Goal: Task Accomplishment & Management: Manage account settings

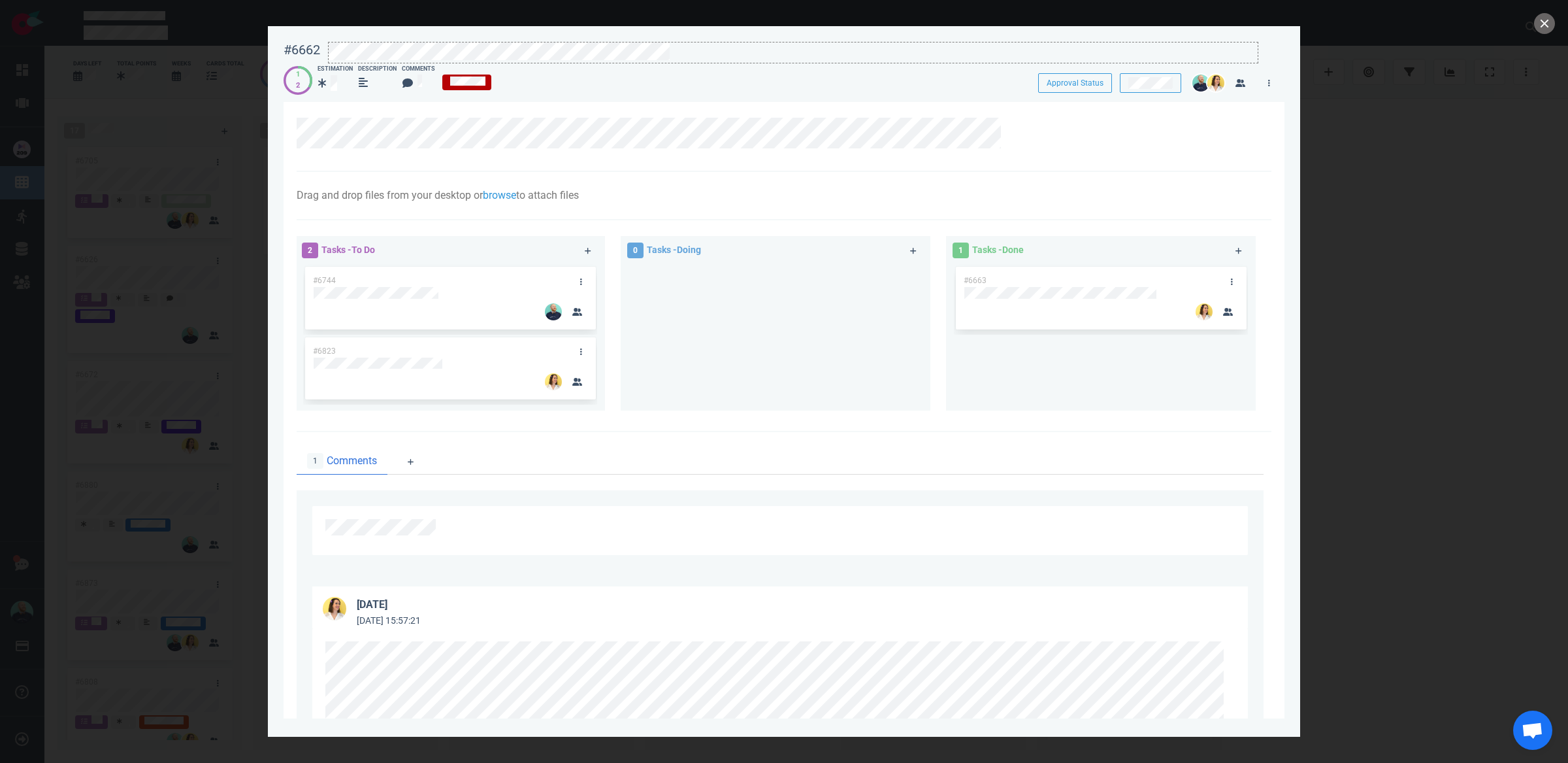
click at [689, 55] on div at bounding box center [793, 51] width 930 height 17
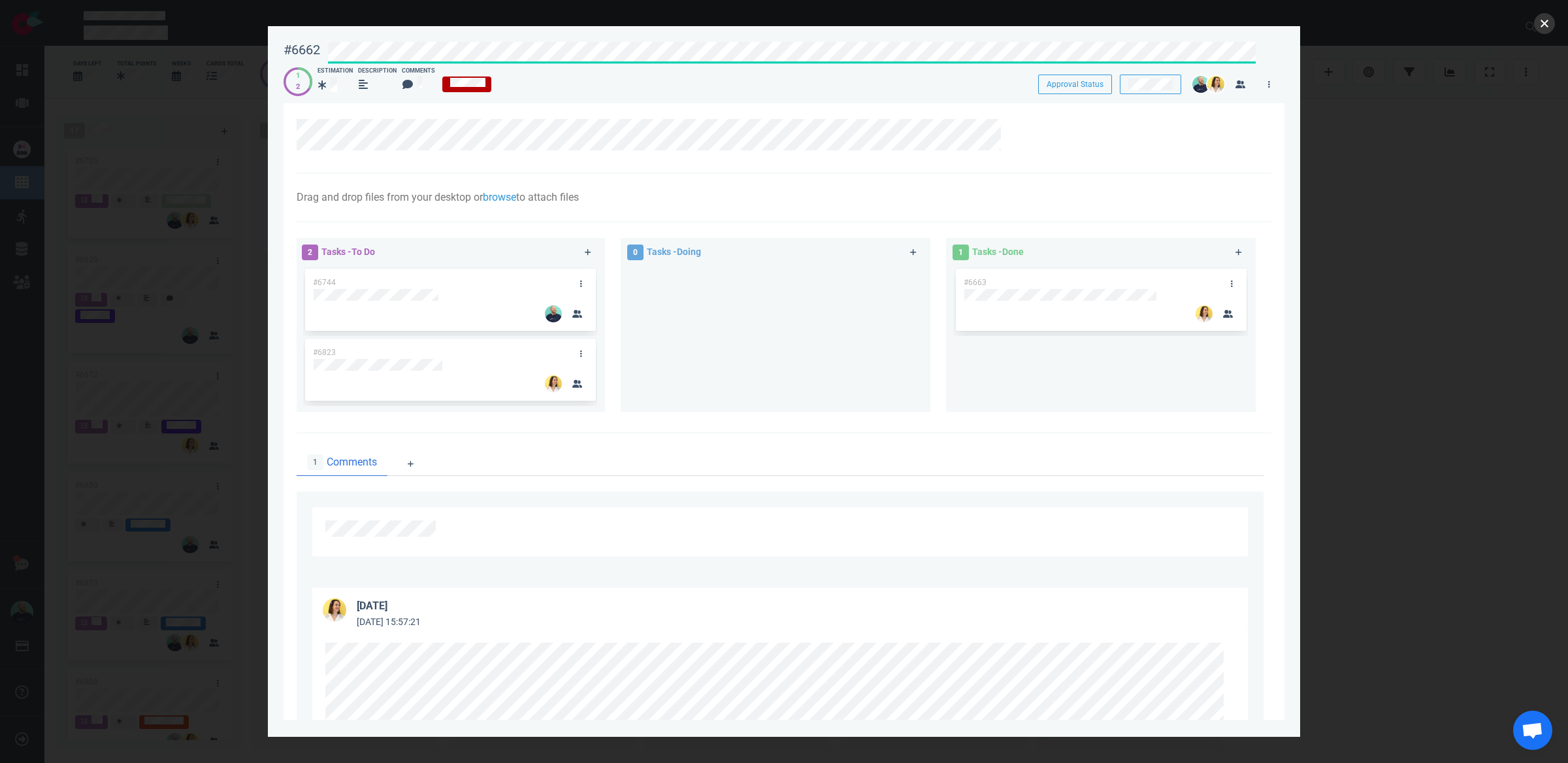
click at [1549, 27] on button "close" at bounding box center [1544, 23] width 21 height 21
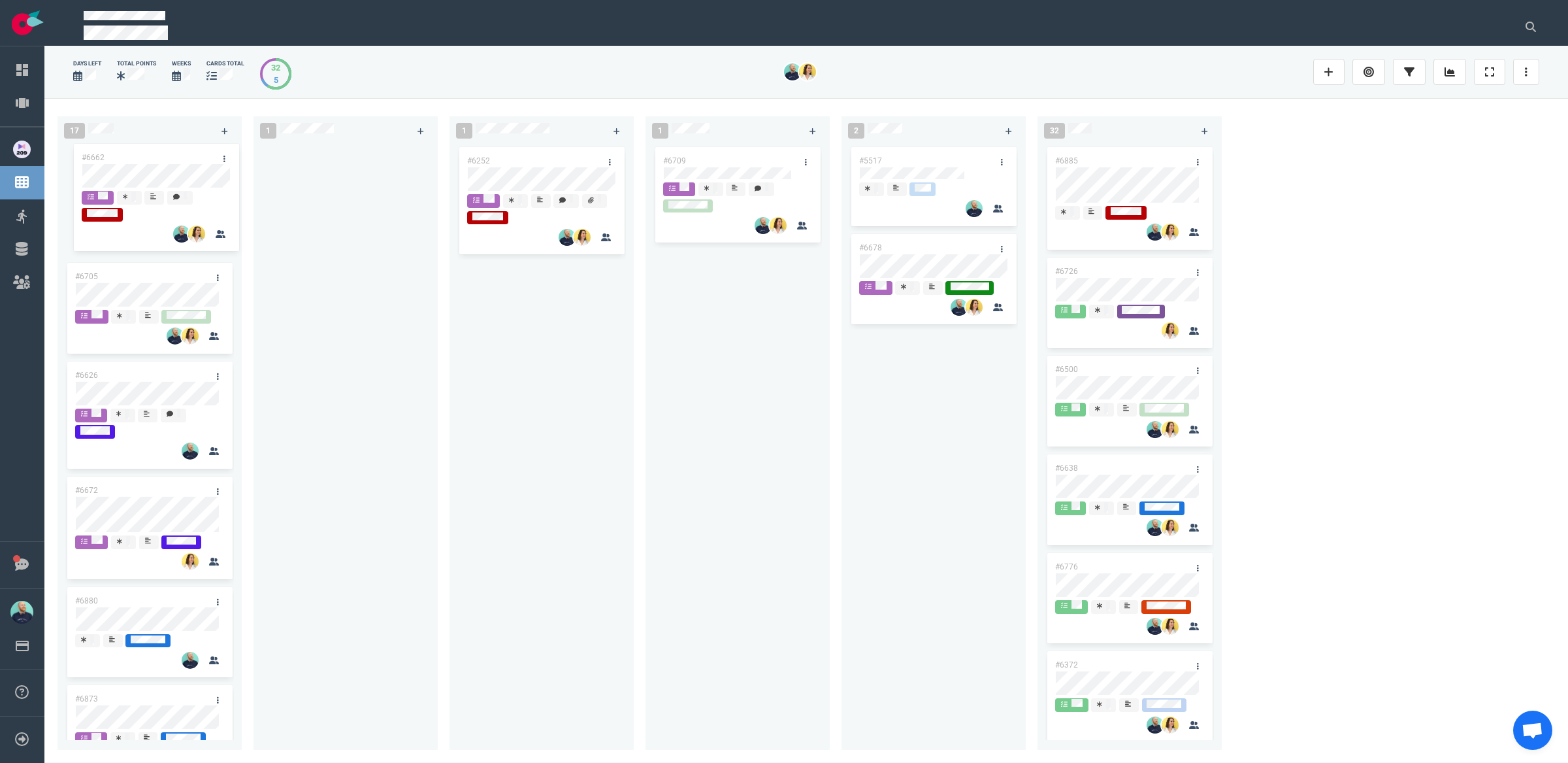
drag, startPoint x: 368, startPoint y: 162, endPoint x: 180, endPoint y: 158, distance: 188.0
click at [180, 158] on div "17 #6705 #6626 #6672 #6880 #6873 #6808 #6882 #6855 #6763 #6865 #6694 1 #6662 #6…" at bounding box center [807, 430] width 1524 height 664
click at [1531, 67] on link at bounding box center [1527, 72] width 27 height 27
click at [1475, 106] on span "Sprint Planning" at bounding box center [1457, 109] width 62 height 11
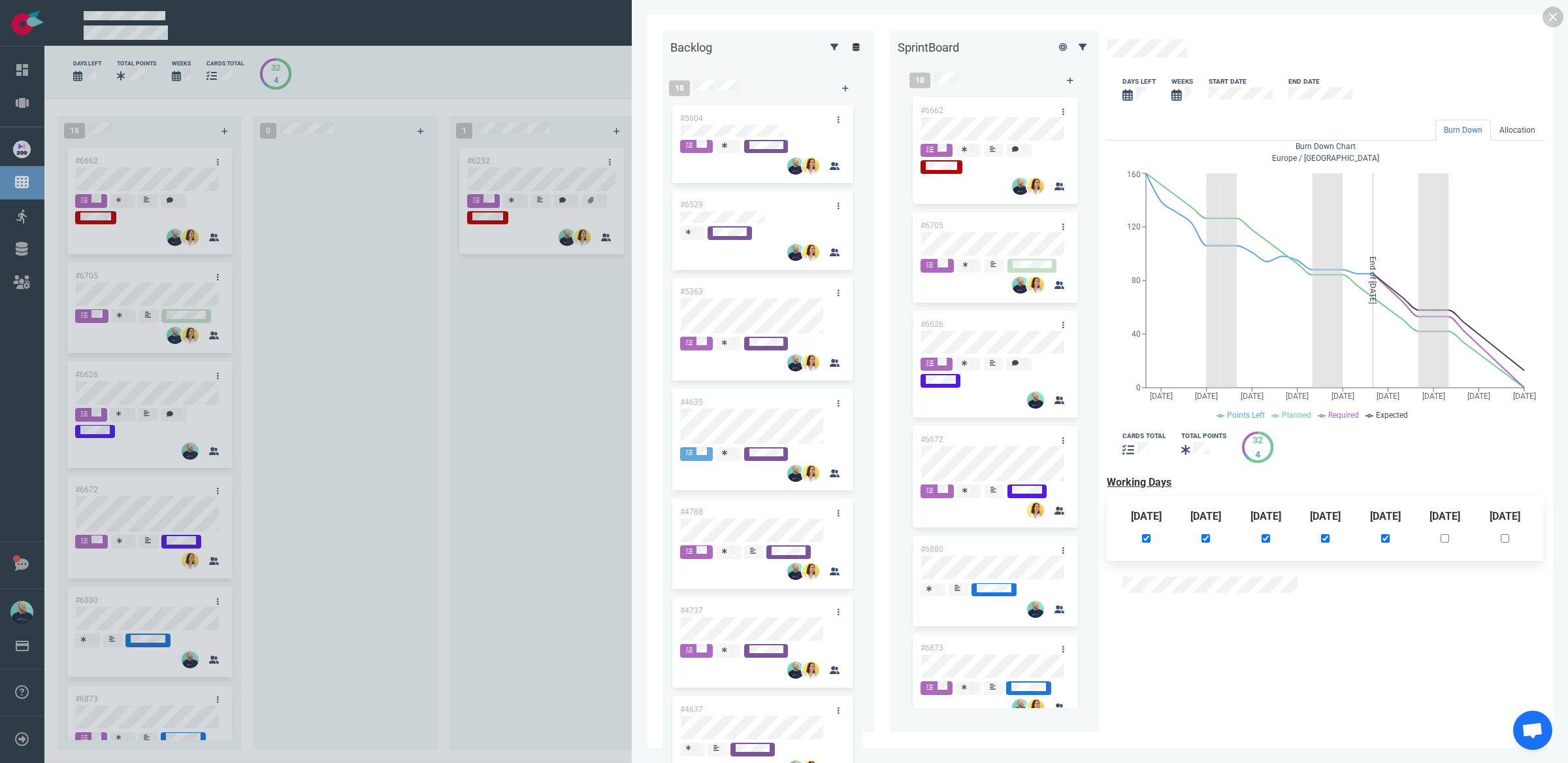
click at [852, 51] on icon at bounding box center [856, 46] width 7 height 7
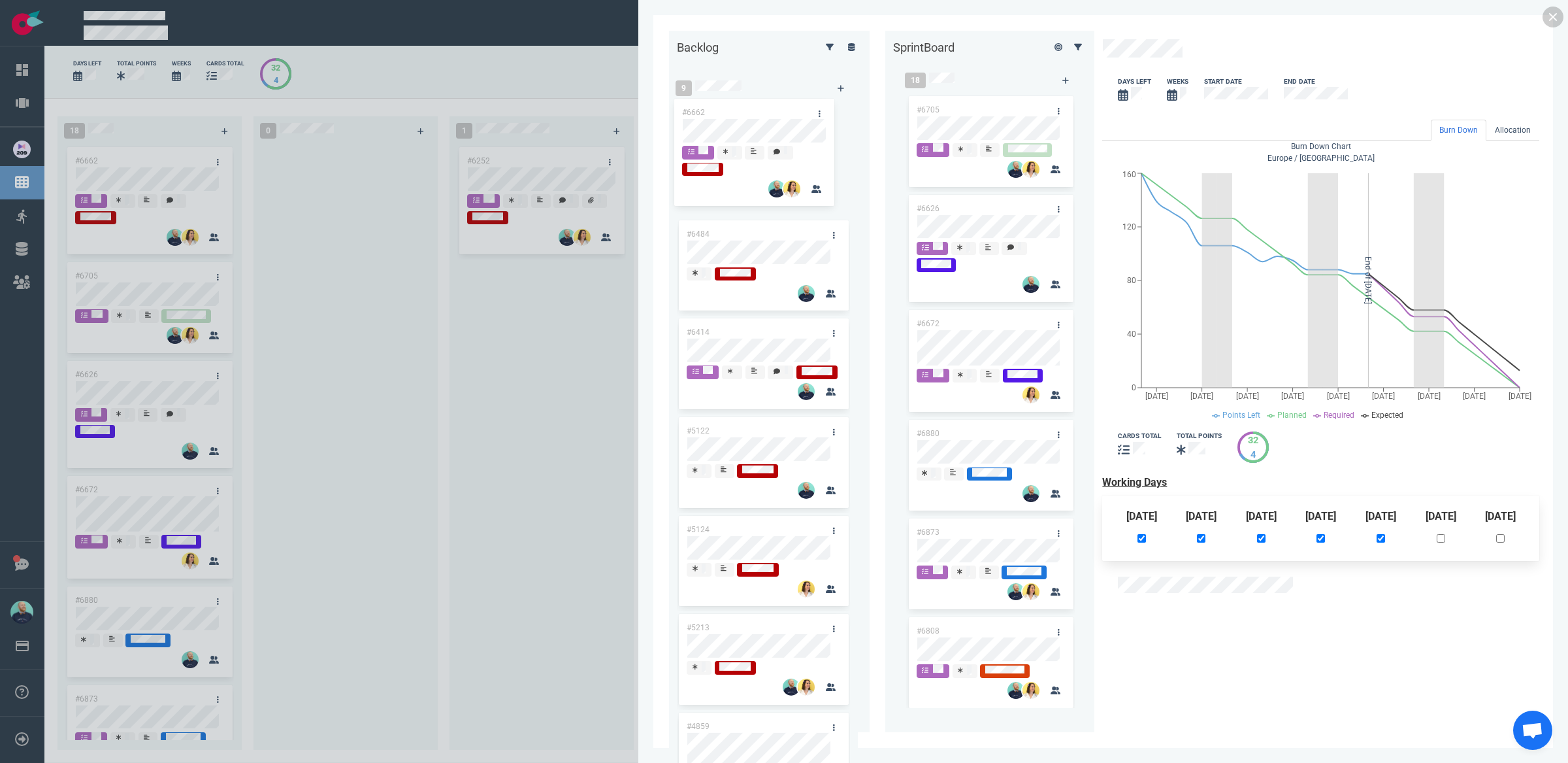
click at [689, 115] on div "Backlog 9 #6484 #6414 #5122 #5124 #5213 #4859 #3654 #3278 #3351 Sprint Board 18…" at bounding box center [1103, 382] width 868 height 702
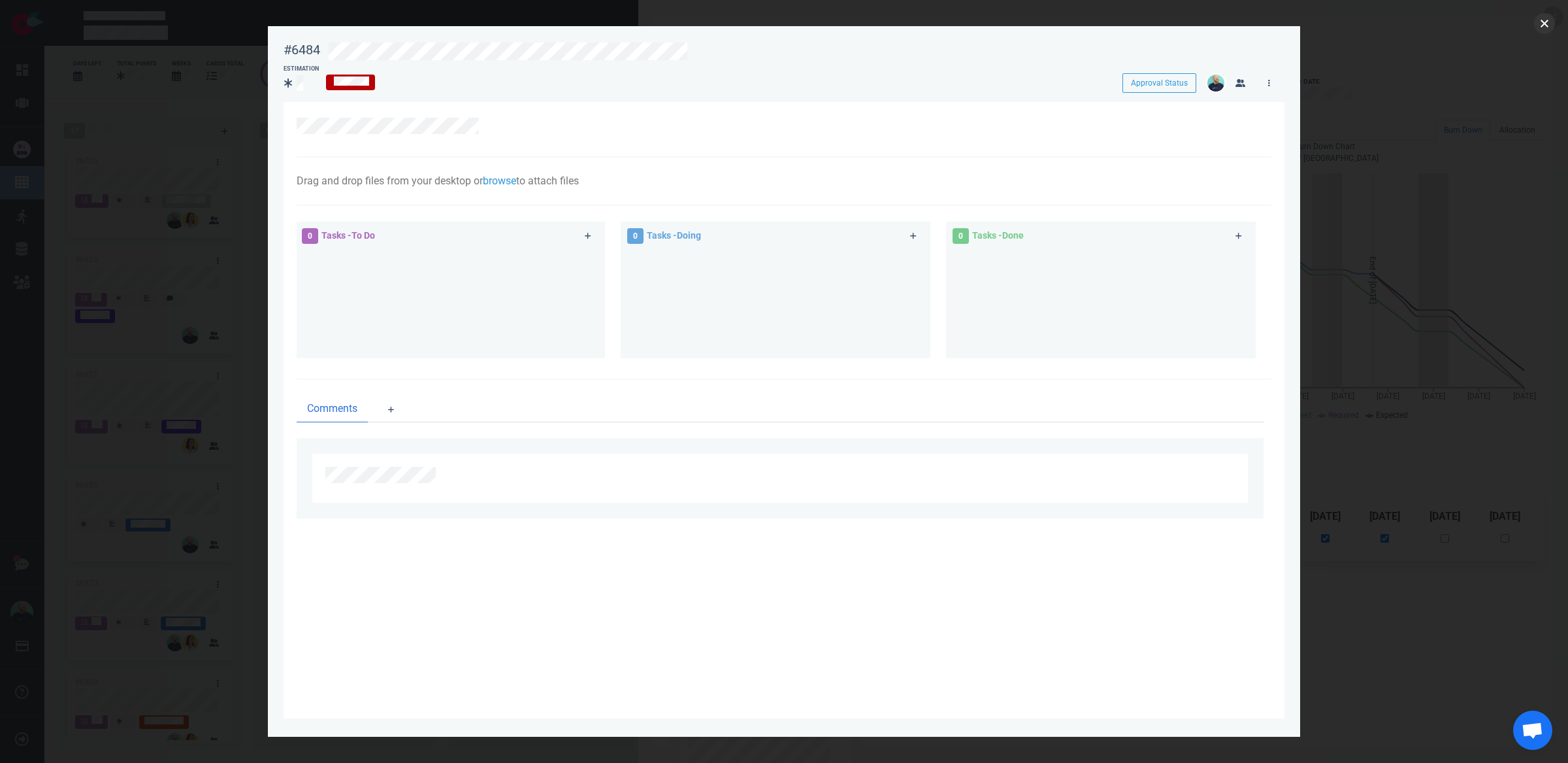
click at [1550, 22] on button "close" at bounding box center [1544, 23] width 21 height 21
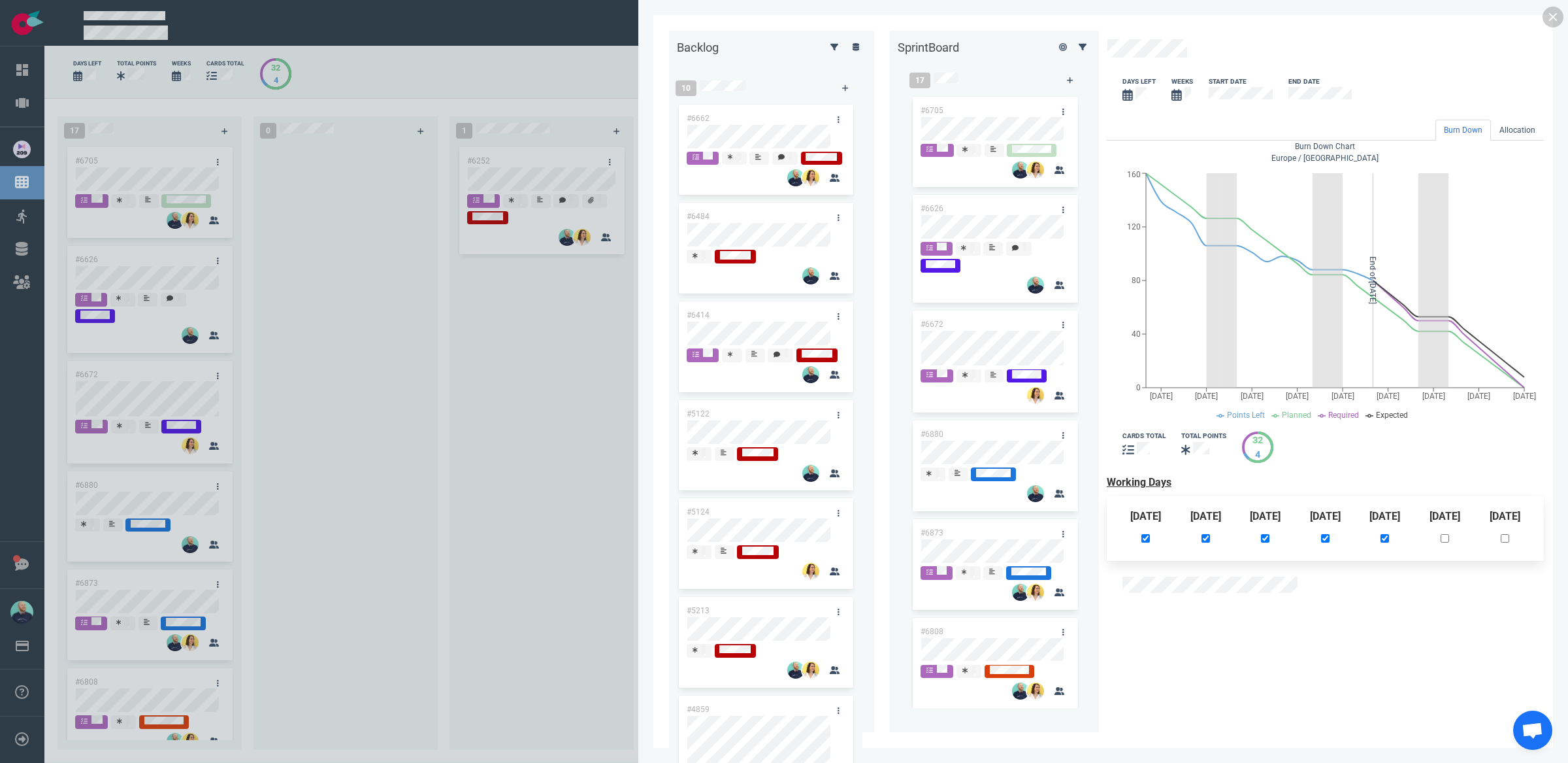
click at [1552, 14] on link at bounding box center [1552, 17] width 21 height 21
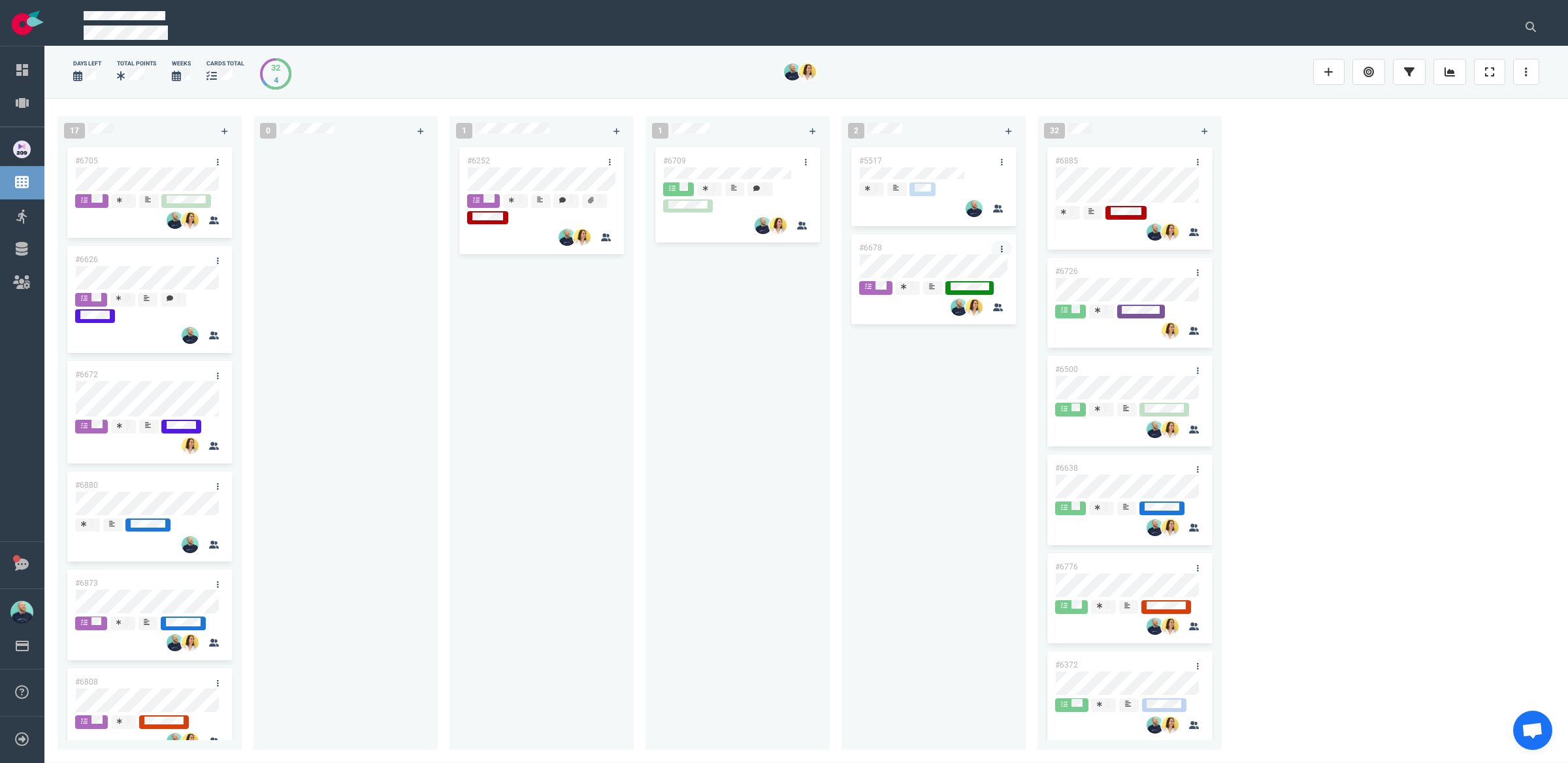
click at [997, 250] on link at bounding box center [1001, 249] width 21 height 17
click at [1018, 436] on link "Block" at bounding box center [1064, 434] width 134 height 22
click at [511, 476] on div "#6252" at bounding box center [541, 440] width 168 height 590
click at [750, 377] on div "#6709" at bounding box center [737, 440] width 168 height 590
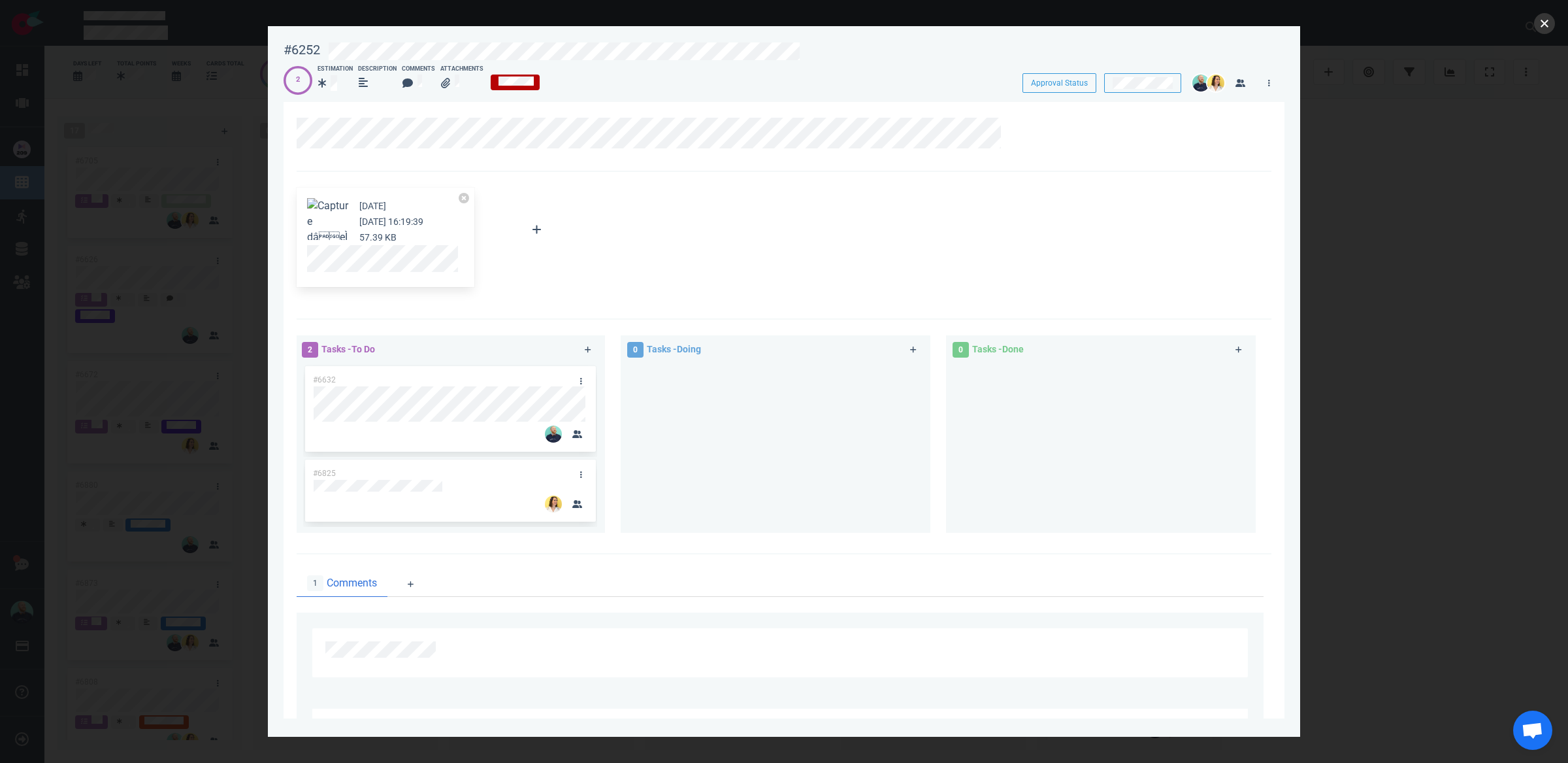
click at [1551, 15] on button "close" at bounding box center [1544, 23] width 21 height 21
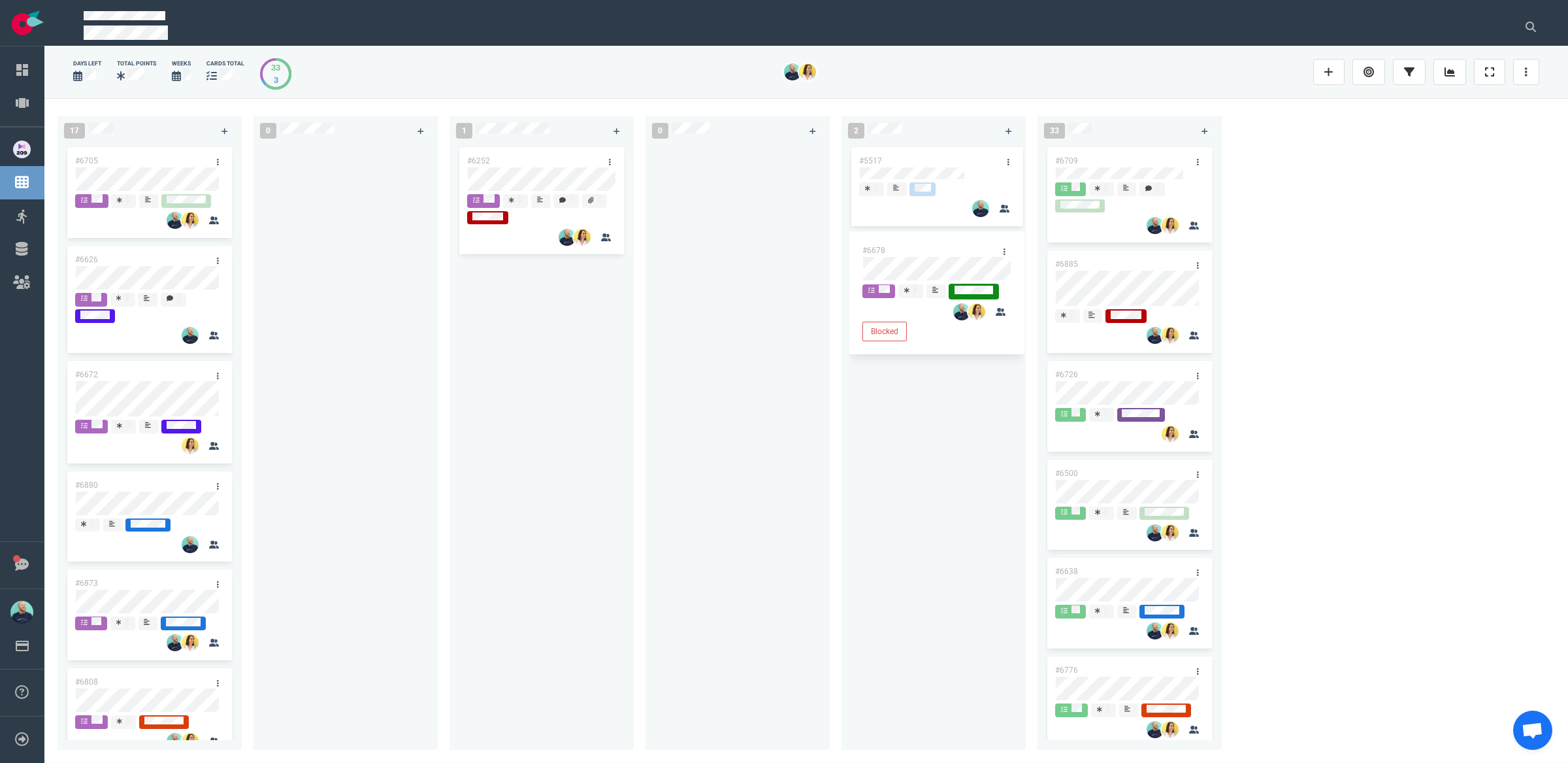
drag, startPoint x: 274, startPoint y: 479, endPoint x: 1182, endPoint y: 12, distance: 1021.1
click at [275, 479] on div at bounding box center [345, 440] width 168 height 590
click at [385, 362] on div at bounding box center [345, 440] width 168 height 590
click at [314, 303] on div at bounding box center [345, 440] width 168 height 590
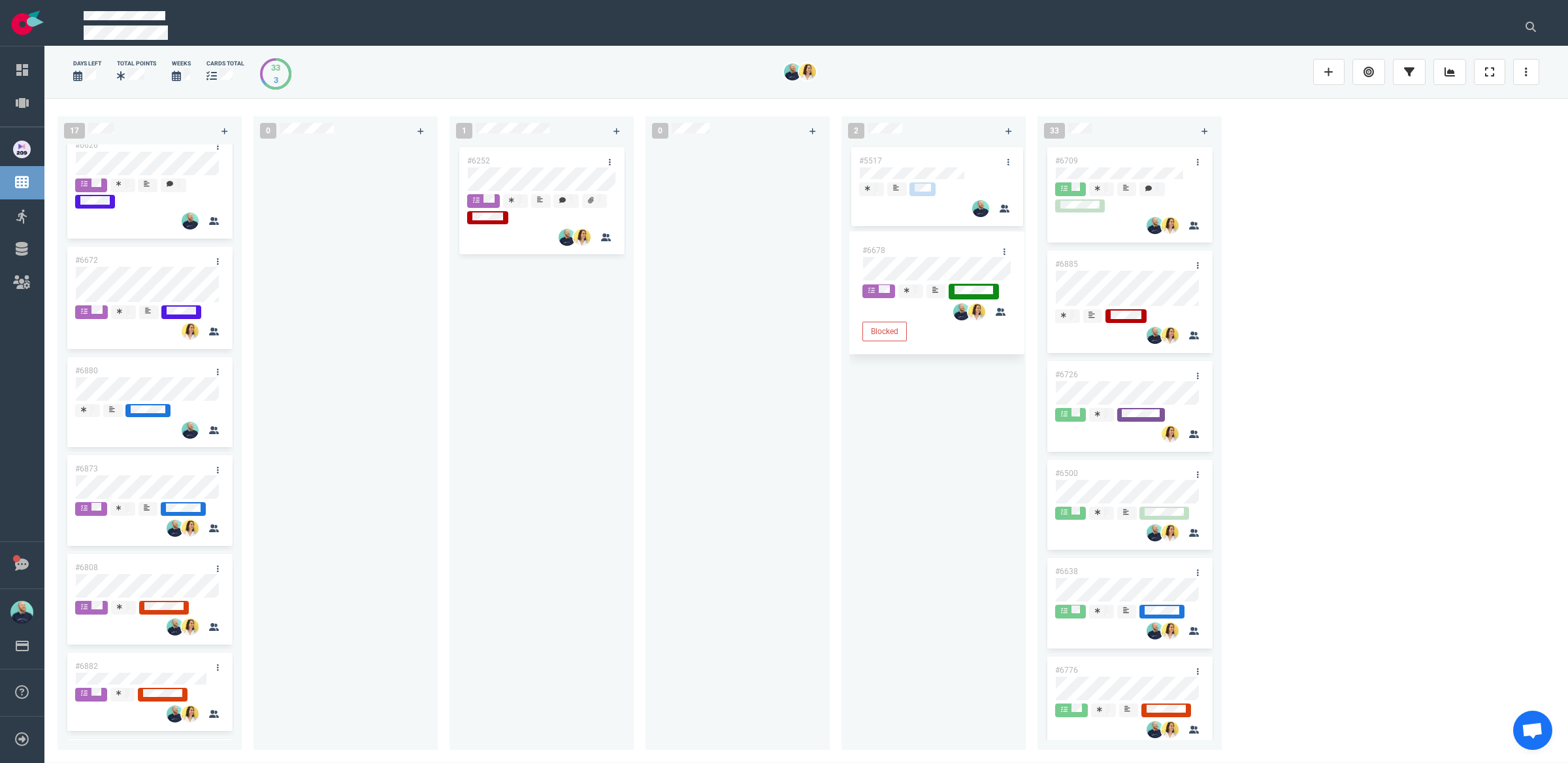
scroll to position [158, 0]
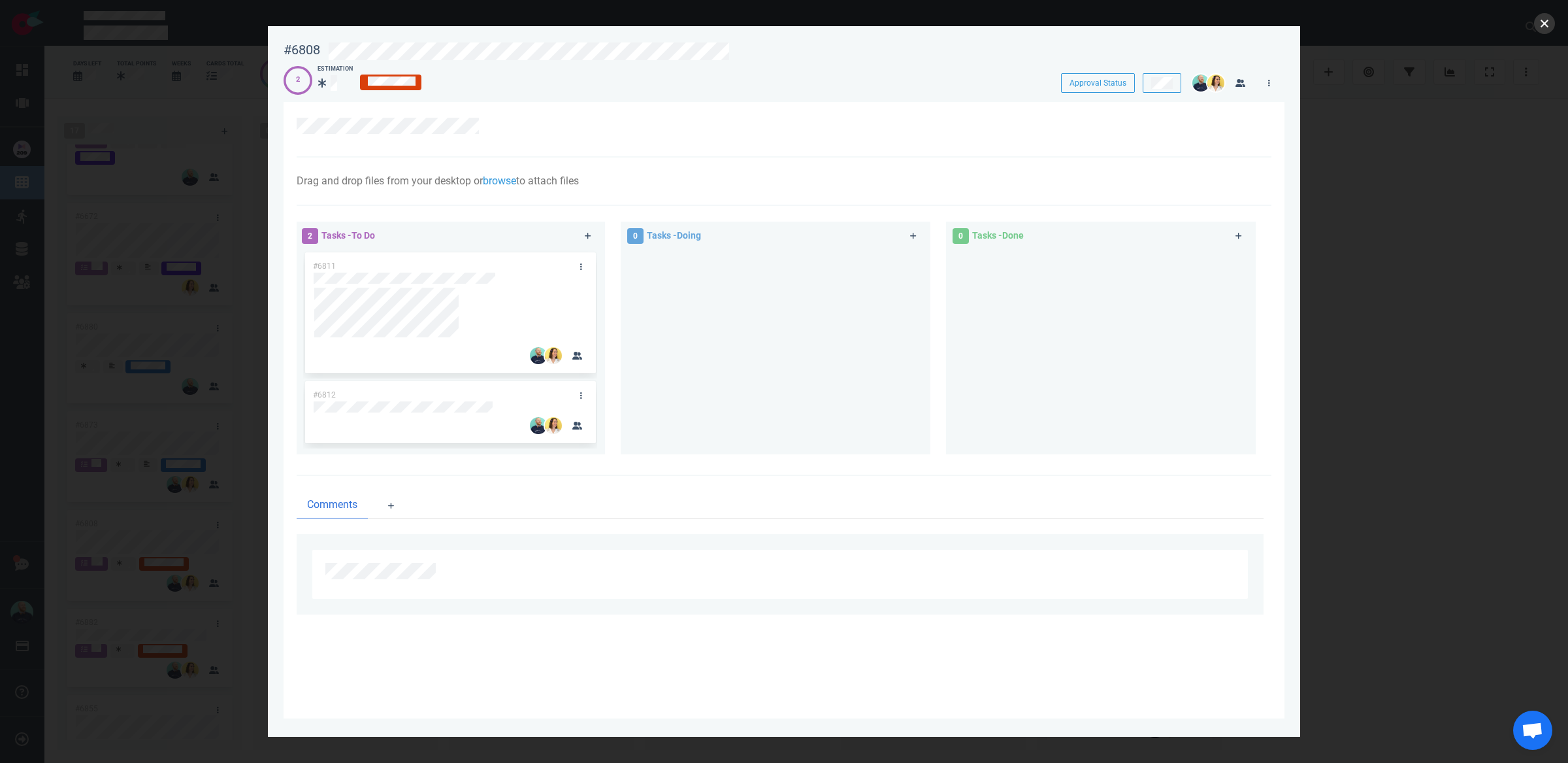
click at [1546, 25] on button "close" at bounding box center [1544, 23] width 21 height 21
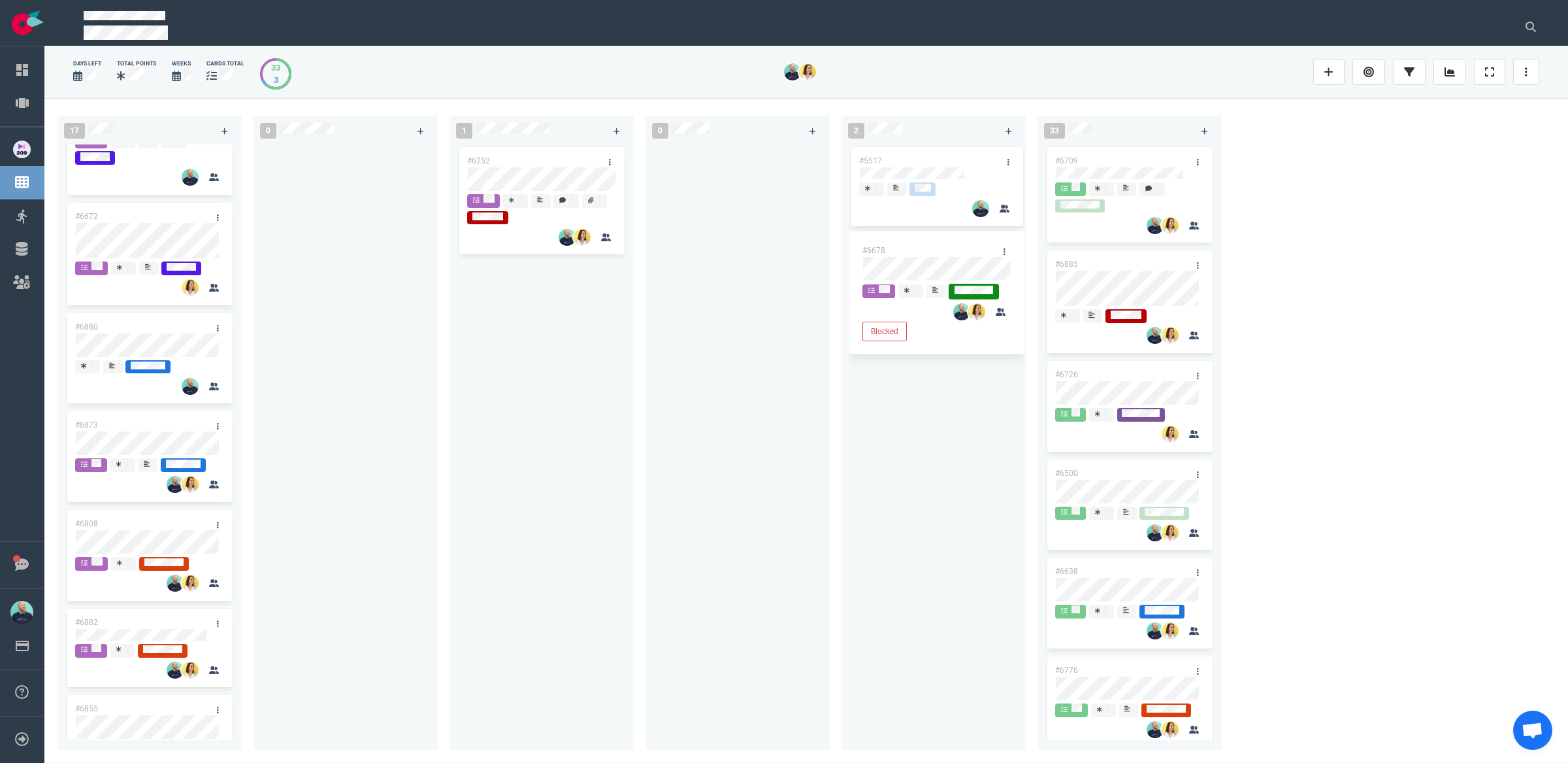
click at [341, 514] on div at bounding box center [345, 440] width 168 height 590
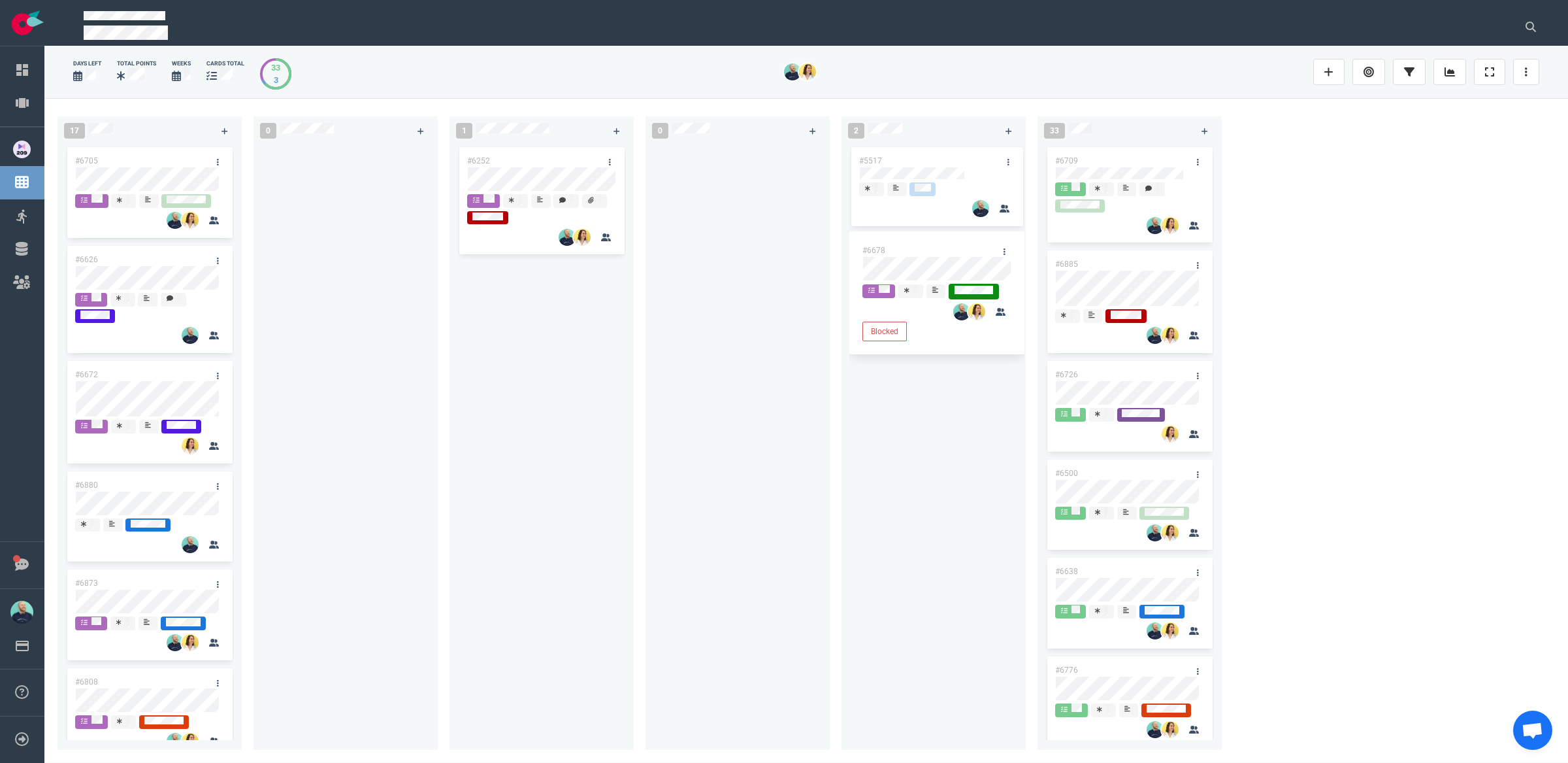
click at [304, 456] on div at bounding box center [345, 440] width 168 height 590
click at [323, 450] on div at bounding box center [345, 440] width 168 height 590
click at [336, 402] on div at bounding box center [345, 440] width 168 height 590
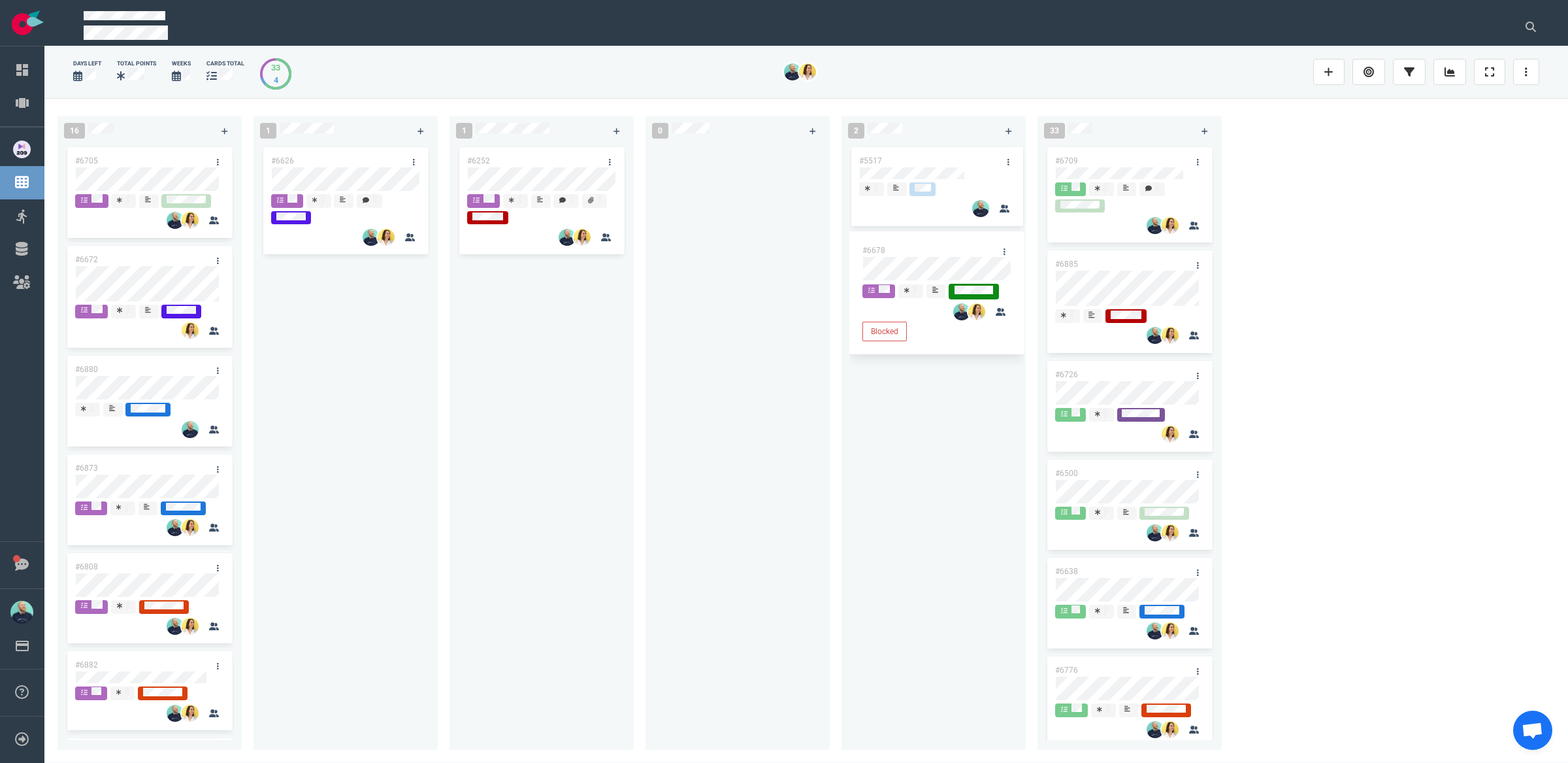
click at [399, 383] on div "#6626" at bounding box center [345, 440] width 168 height 590
click at [331, 406] on div "#6626" at bounding box center [345, 440] width 168 height 590
click at [458, 476] on div "#6252" at bounding box center [541, 440] width 168 height 590
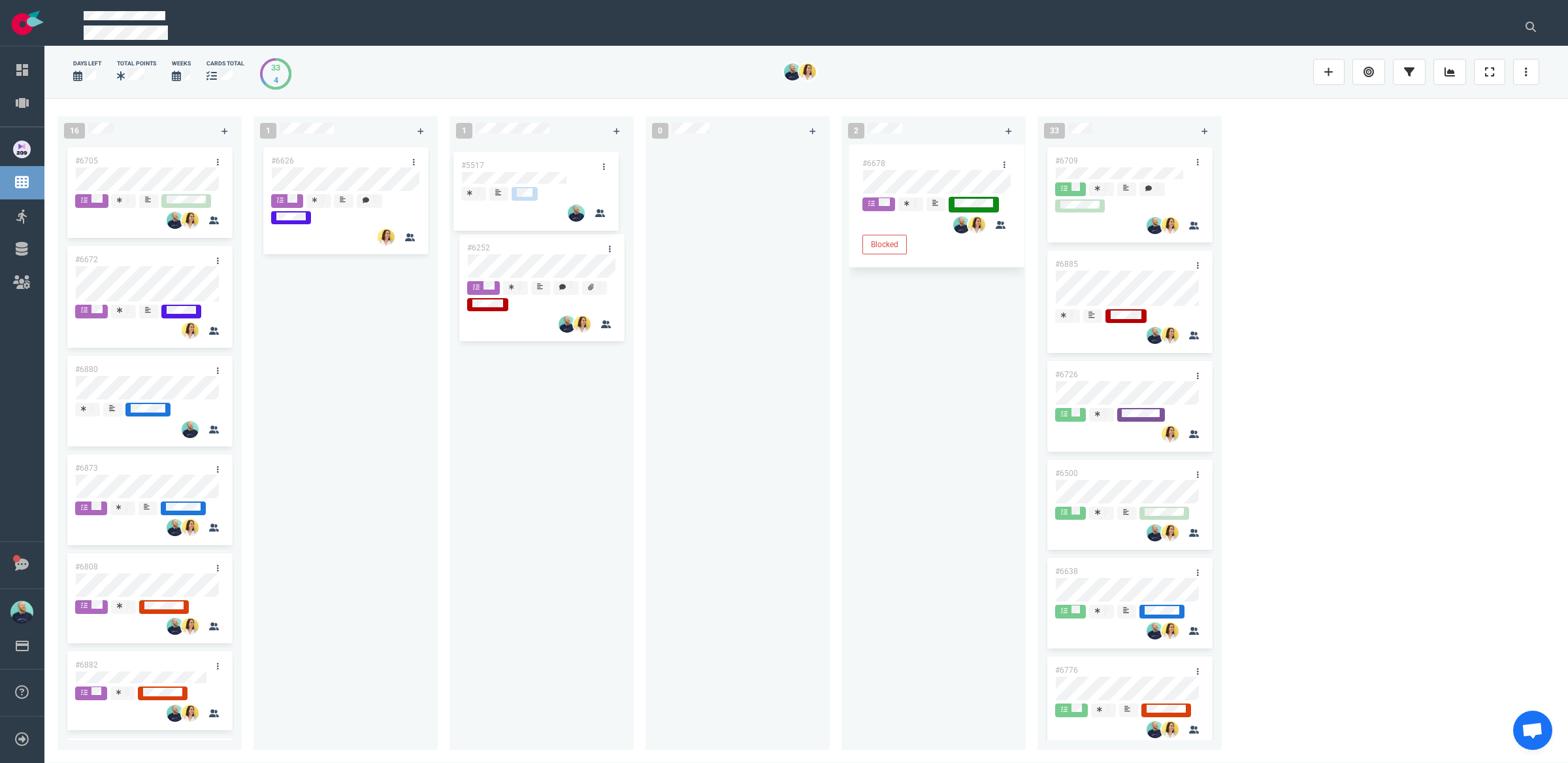
click at [539, 173] on div "16 #6705 #6672 #6880 #6873 #6808 #6882 #6855 #6763 #6865 #6694 #6658 #6634 #671…" at bounding box center [807, 430] width 1524 height 664
click at [691, 365] on div at bounding box center [737, 440] width 168 height 590
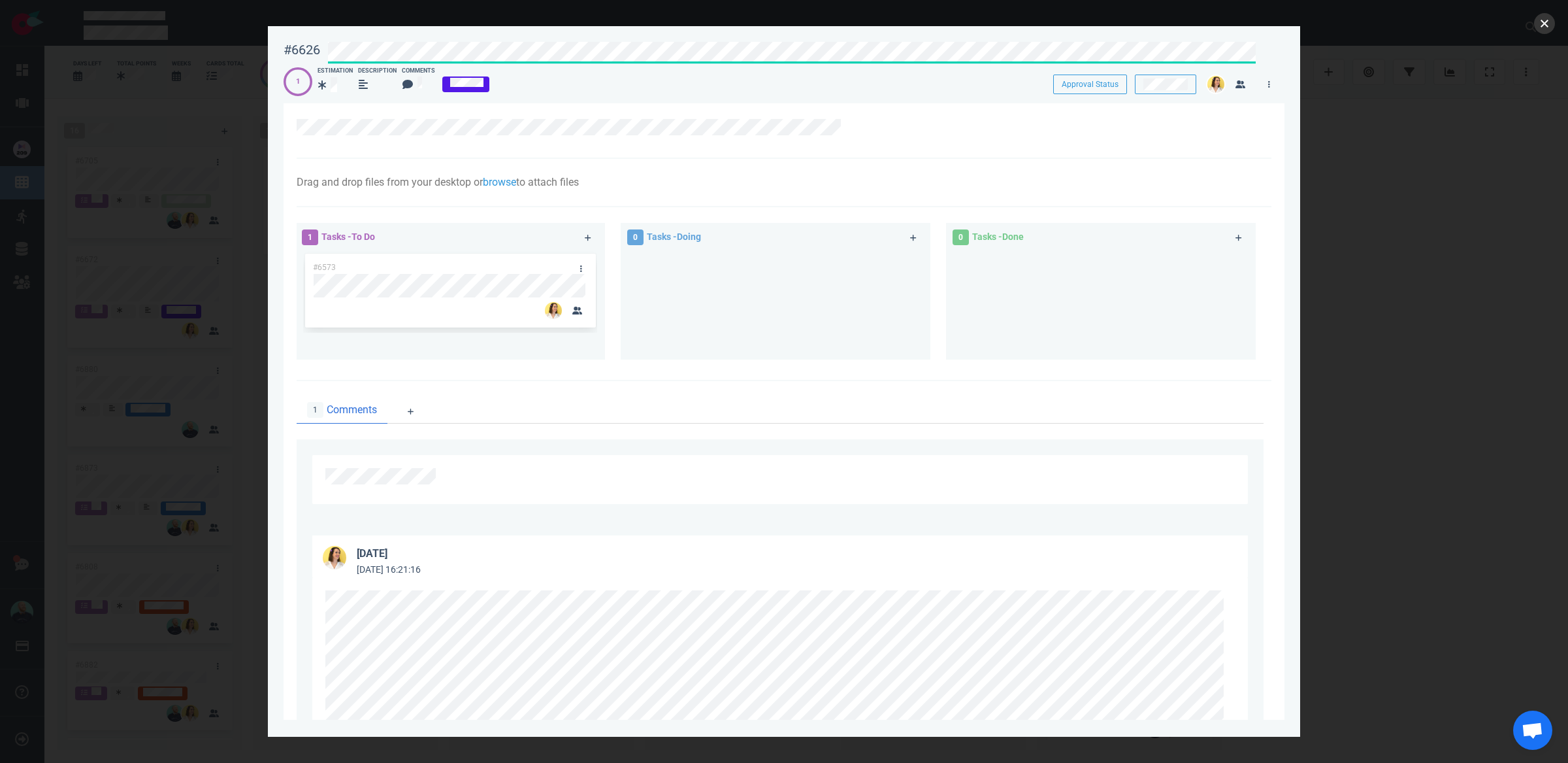
click at [1543, 21] on button "close" at bounding box center [1544, 23] width 21 height 21
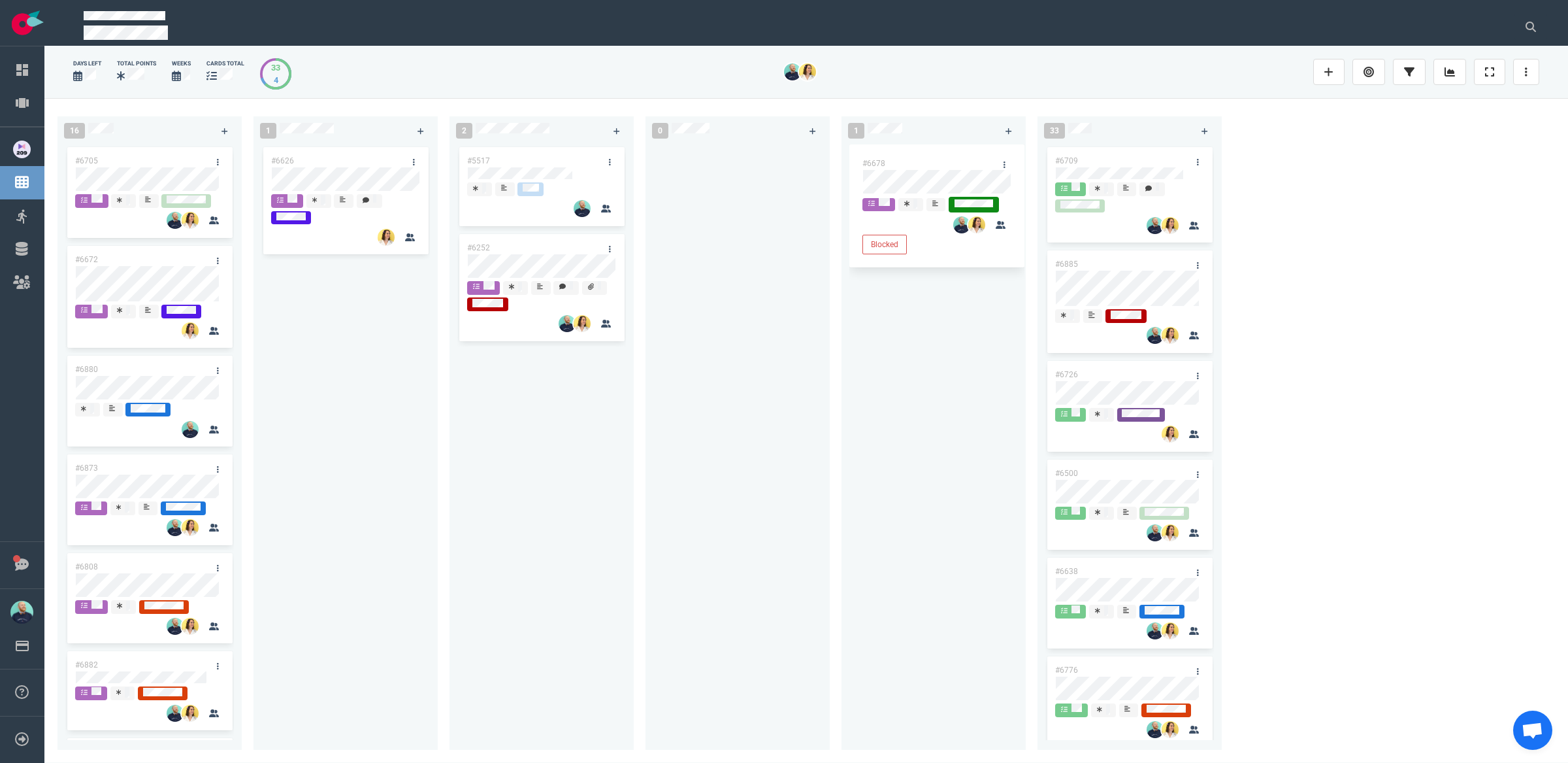
click at [774, 333] on div at bounding box center [737, 440] width 168 height 590
click at [325, 352] on div "#6626" at bounding box center [345, 440] width 168 height 590
click at [393, 356] on div "#6626" at bounding box center [345, 440] width 168 height 590
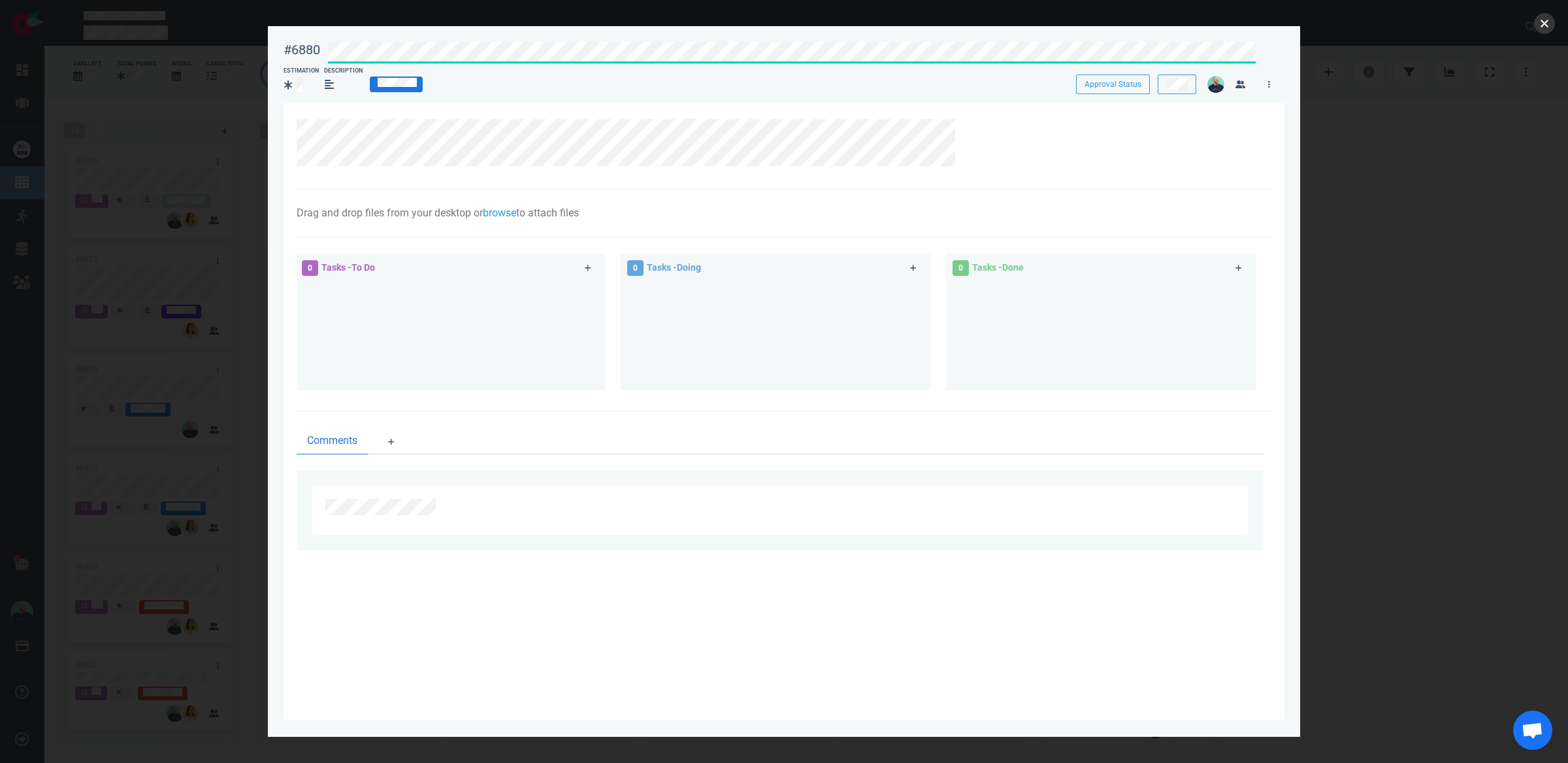
click at [1546, 22] on button "close" at bounding box center [1544, 23] width 21 height 21
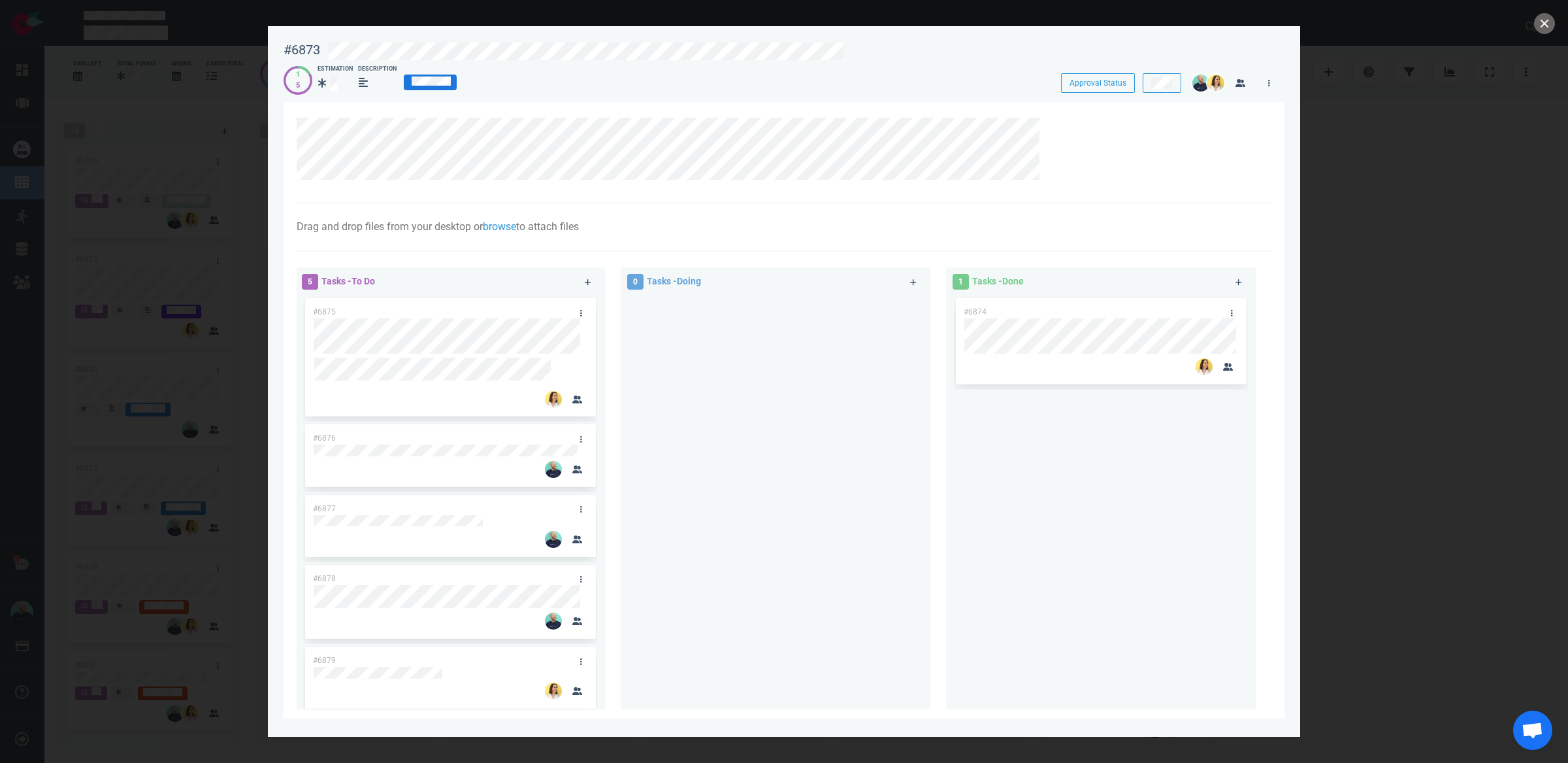
click at [797, 36] on div at bounding box center [789, 49] width 939 height 31
click at [1545, 22] on button "close" at bounding box center [1544, 23] width 21 height 21
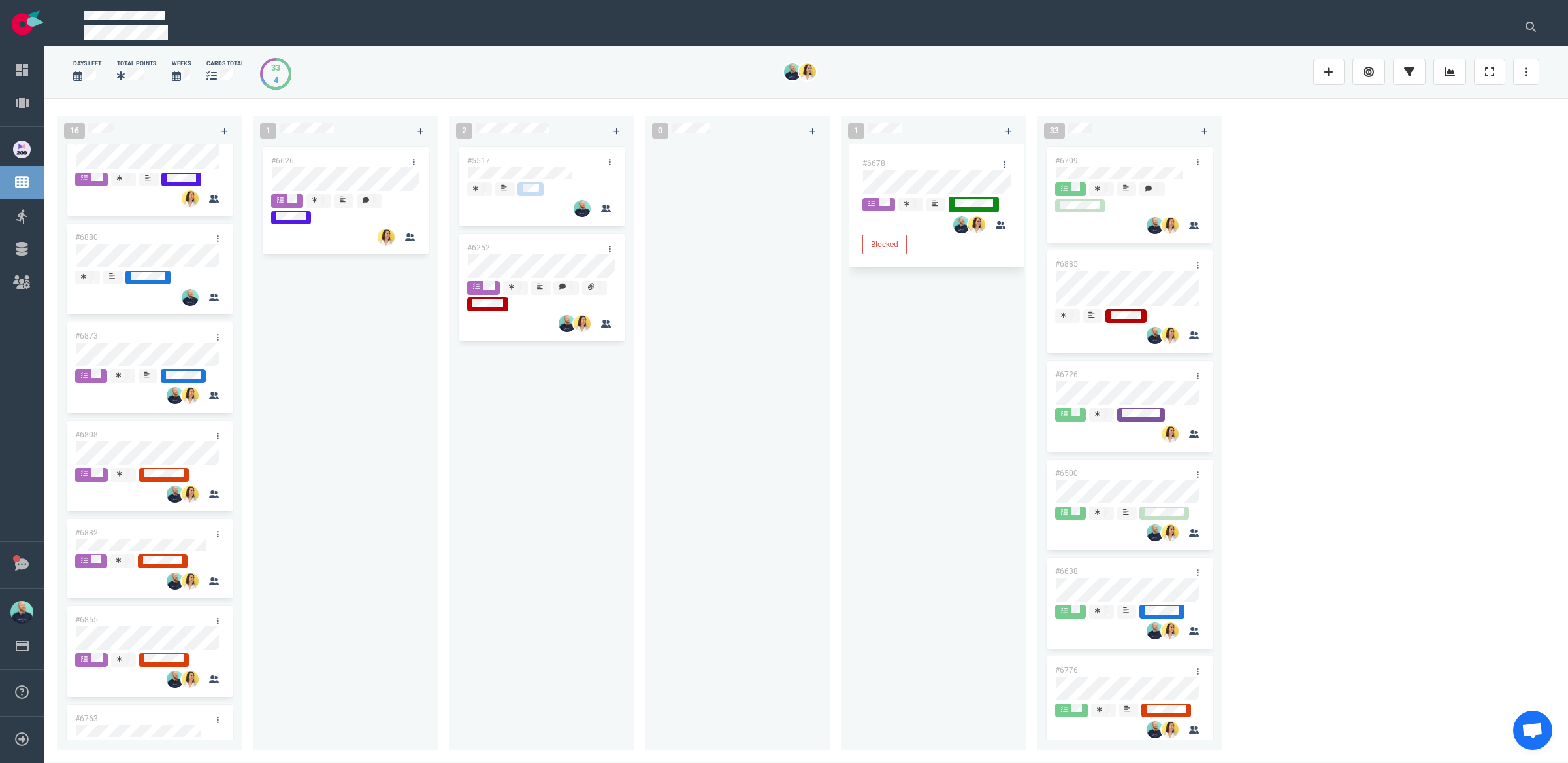
scroll to position [210, 0]
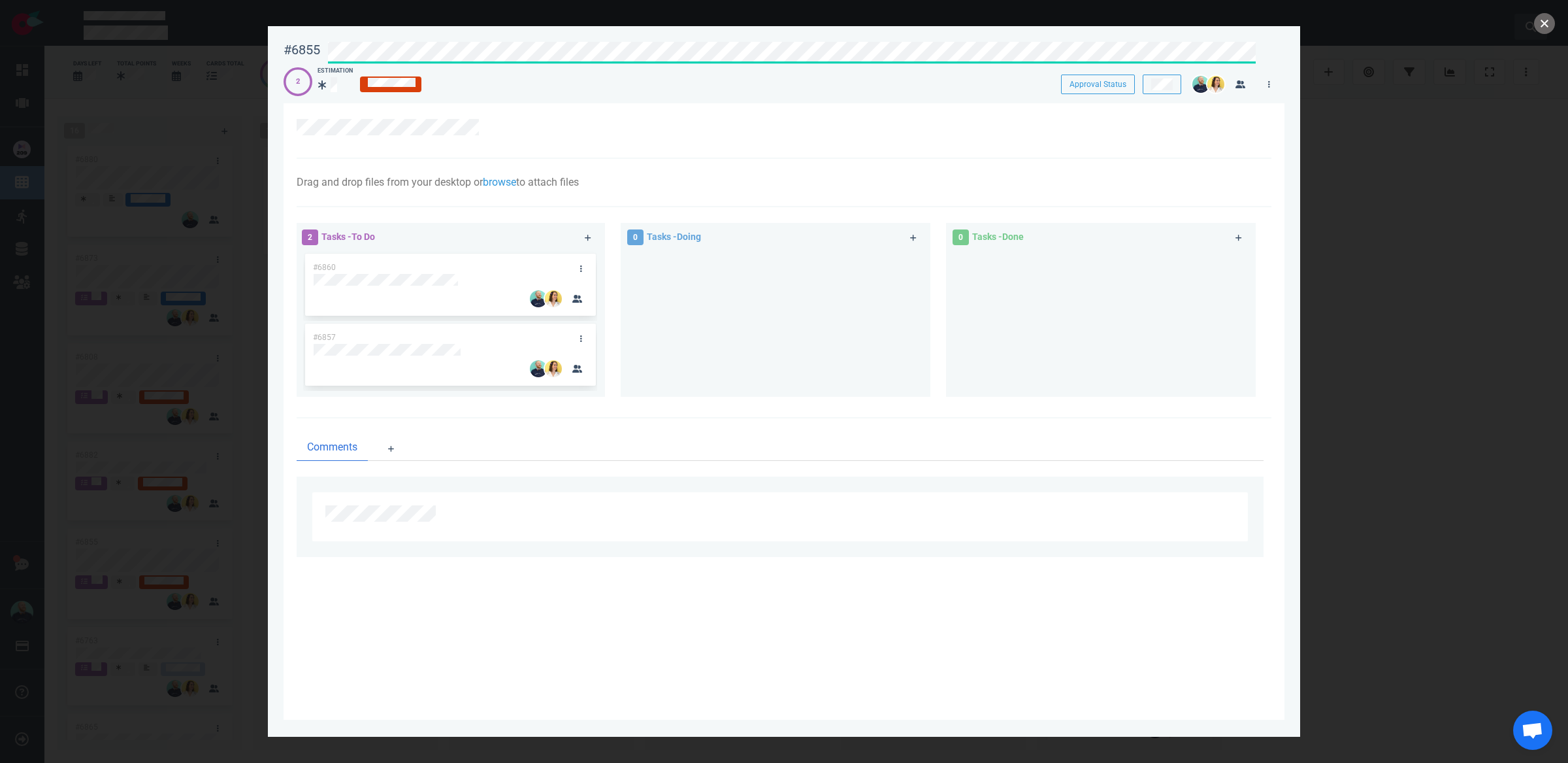
click at [1541, 25] on button "close" at bounding box center [1544, 23] width 21 height 21
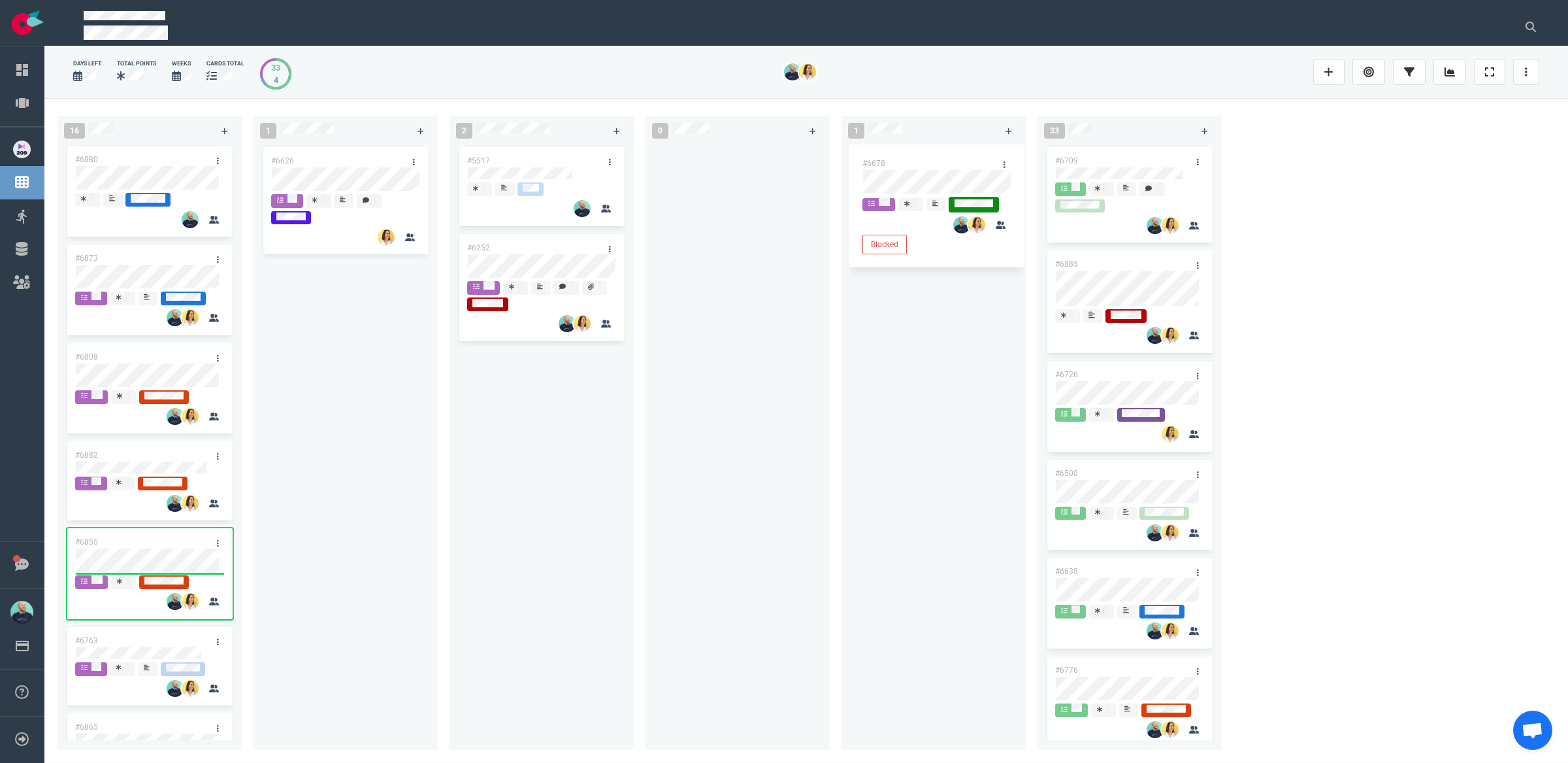
click at [650, 423] on div at bounding box center [738, 442] width 184 height 595
click at [425, 486] on div "#6626" at bounding box center [345, 440] width 168 height 590
